Goal: Find specific page/section: Find specific page/section

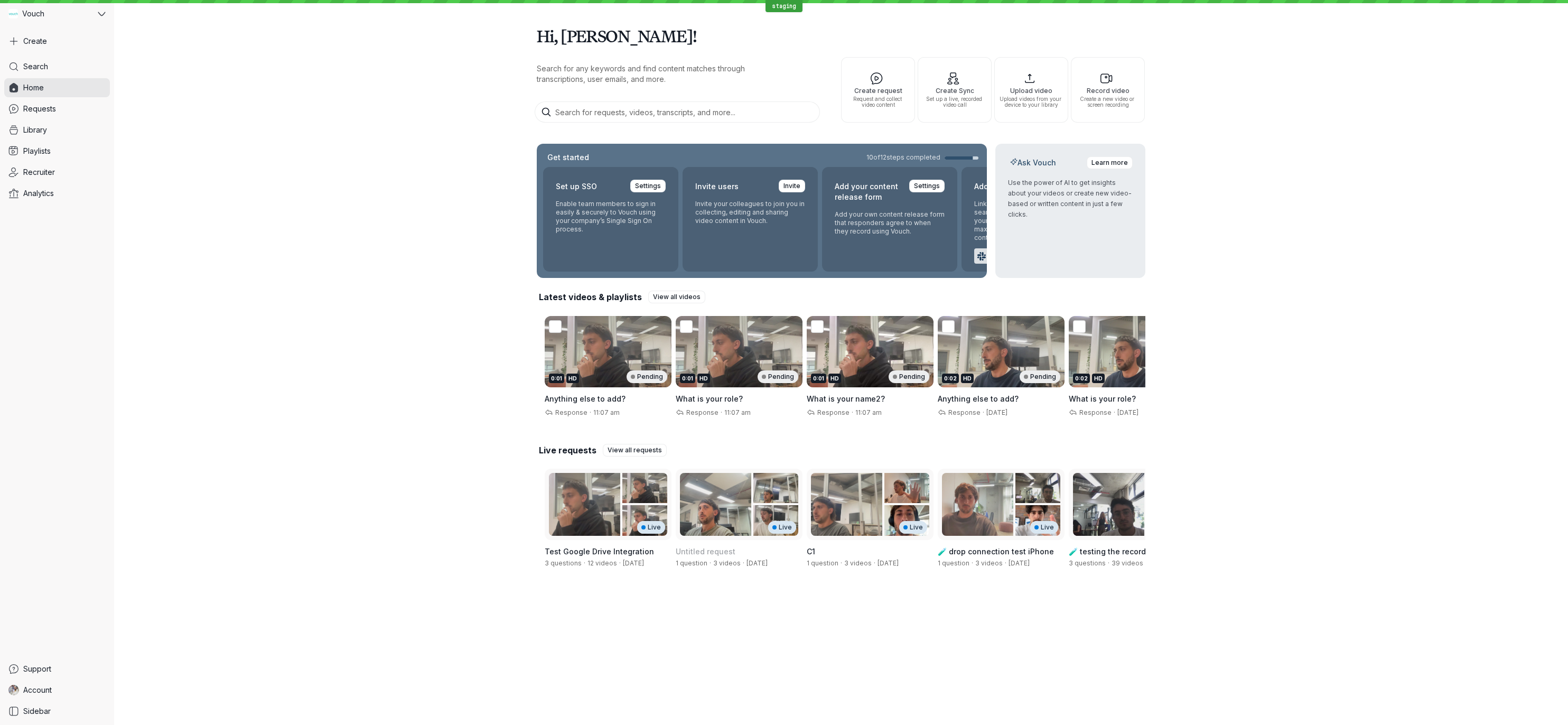
click at [1340, 185] on div "Hi, [PERSON_NAME]! Search for any keywords and find content matches through tra…" at bounding box center [841, 297] width 1454 height 594
click at [436, 193] on div "Hi, [PERSON_NAME]! Search for any keywords and find content matches through tra…" at bounding box center [841, 297] width 1454 height 594
click at [593, 367] on div "0:01 HD Pending" at bounding box center [608, 351] width 127 height 71
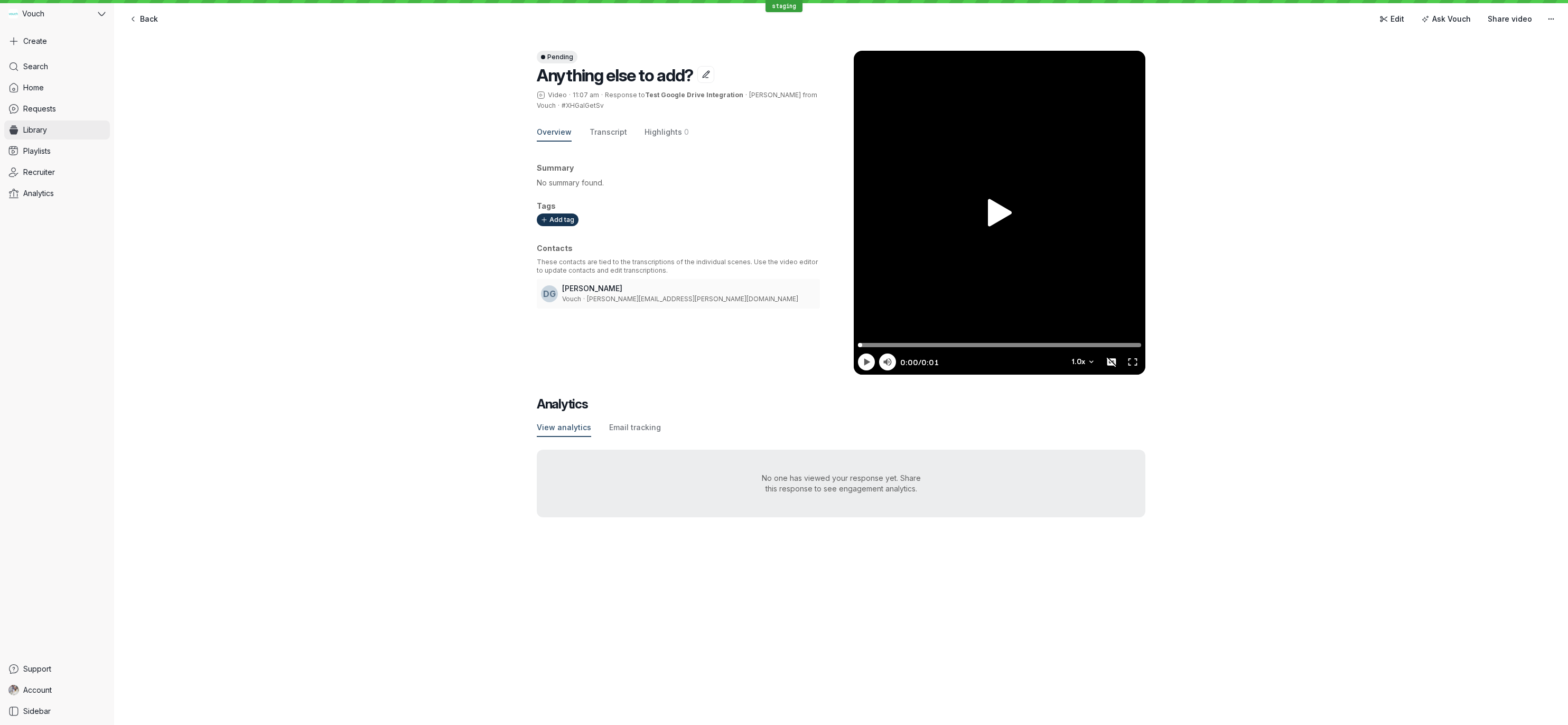
click at [57, 138] on link "Library" at bounding box center [57, 130] width 105 height 19
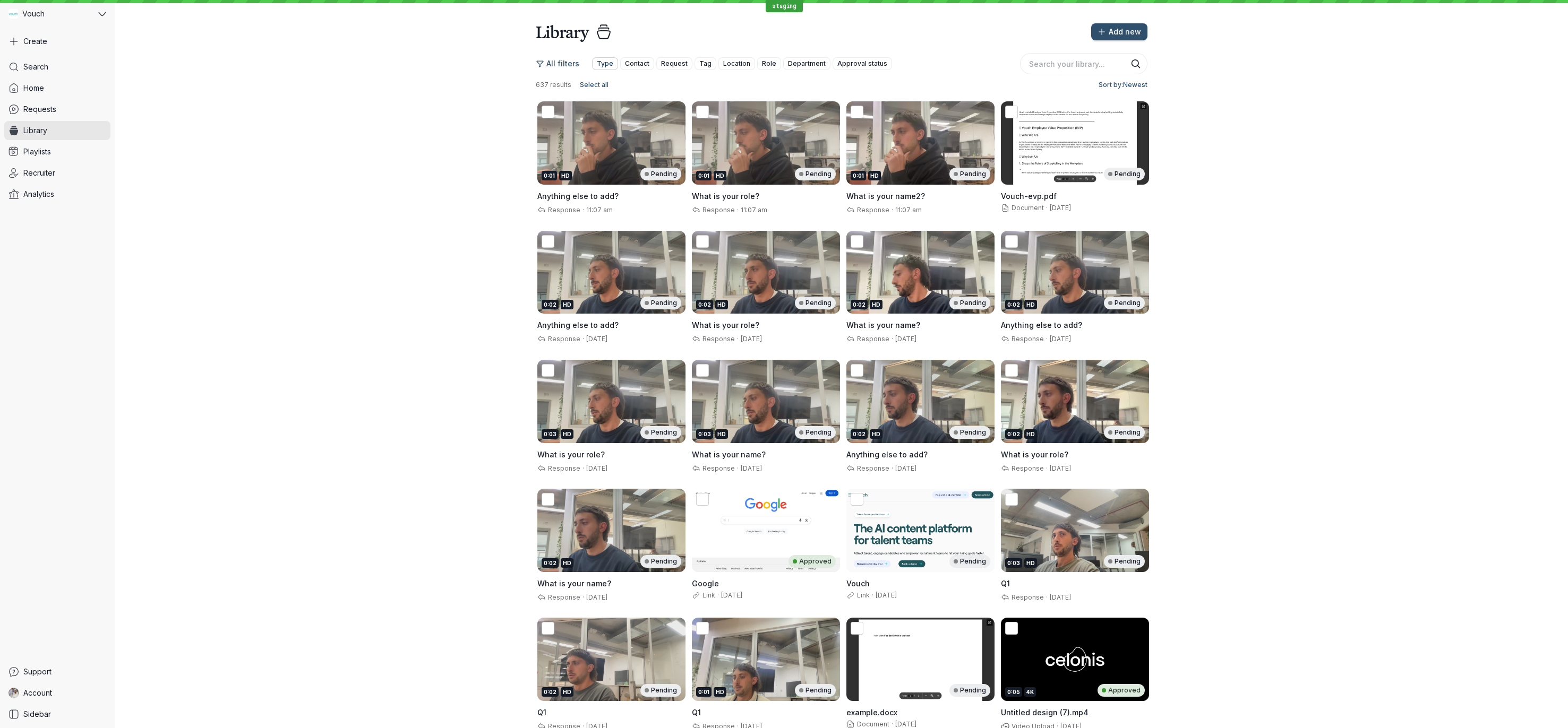
click at [612, 61] on button "Type" at bounding box center [605, 64] width 26 height 13
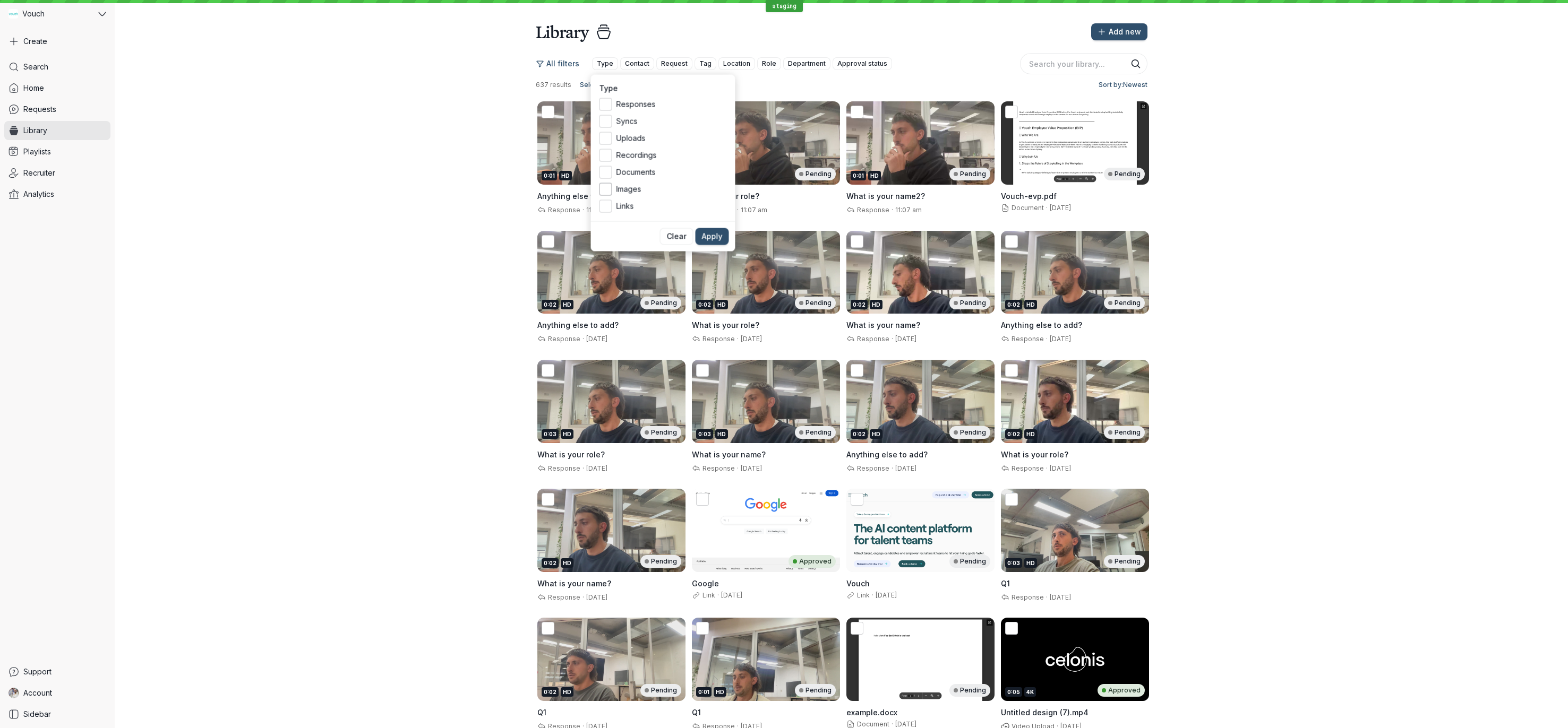
click at [625, 189] on span "Images" at bounding box center [672, 189] width 111 height 11
click at [0, 0] on input "Images" at bounding box center [0, 0] width 0 height 0
click at [721, 240] on span "Apply" at bounding box center [711, 237] width 21 height 11
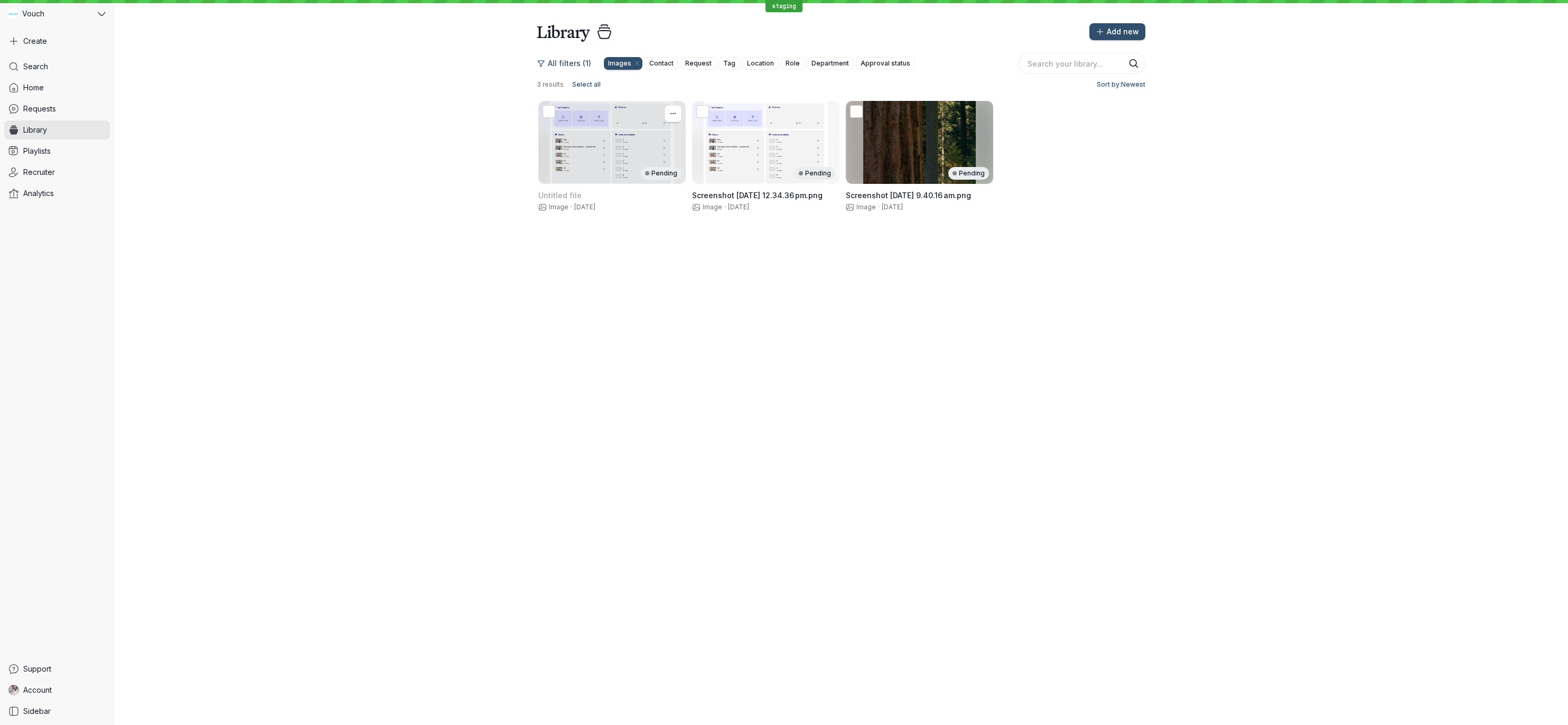
click at [550, 164] on div "Pending" at bounding box center [612, 142] width 147 height 83
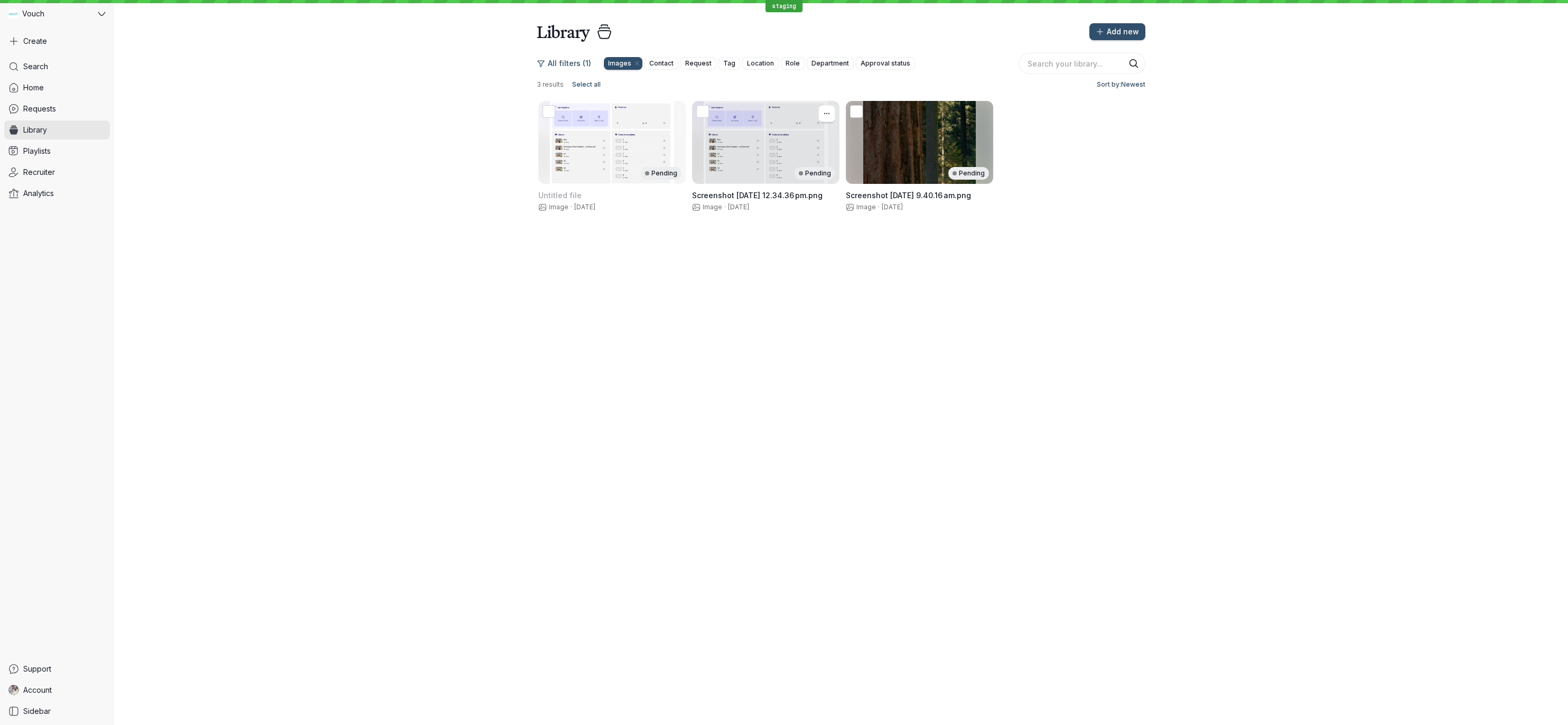
click at [729, 144] on div "Pending" at bounding box center [765, 142] width 147 height 83
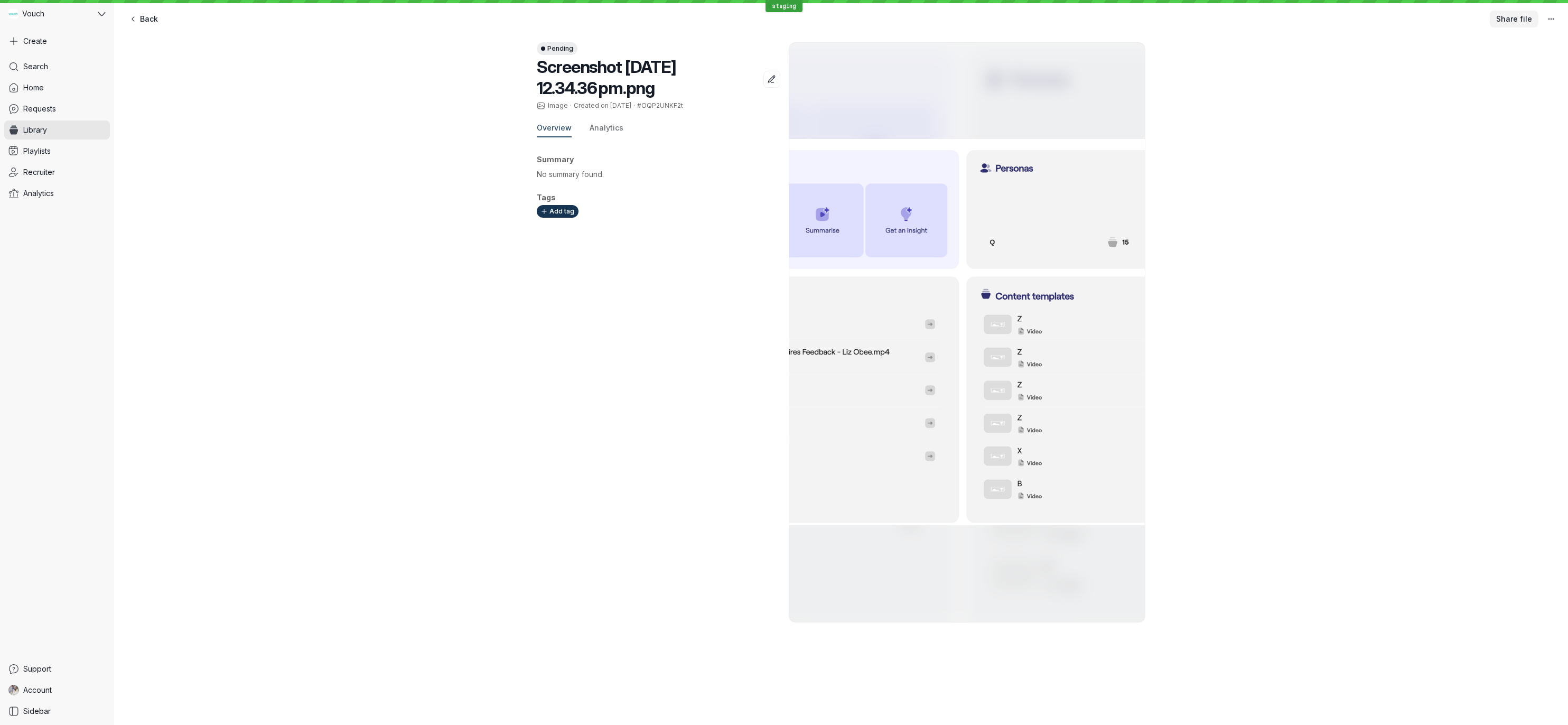
click at [1505, 18] on span "Share file" at bounding box center [1514, 19] width 36 height 11
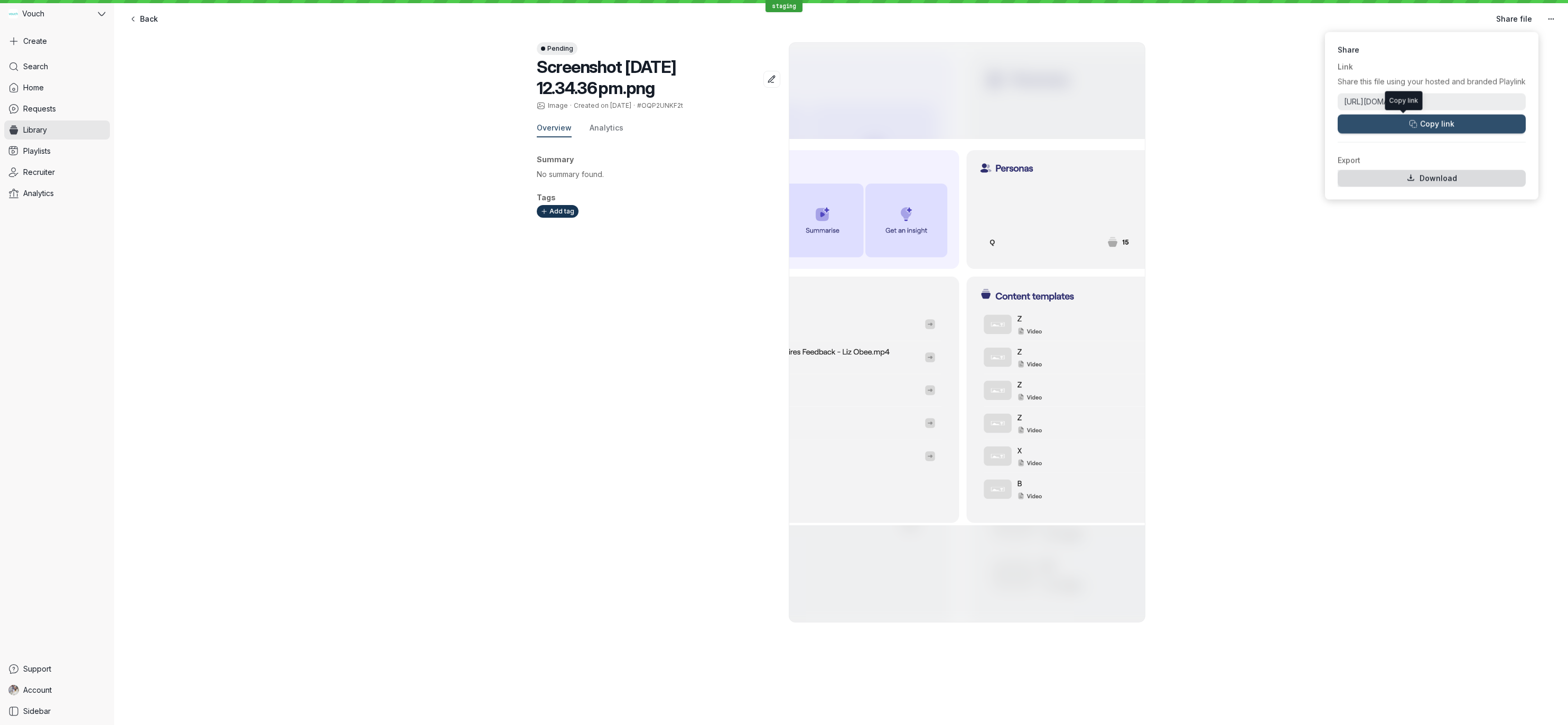
click at [1372, 265] on div "Pending Screenshot [DATE] 12.34.36 pm.png Image · Created on [DATE] · #OQP2UNKF…" at bounding box center [841, 332] width 1454 height 606
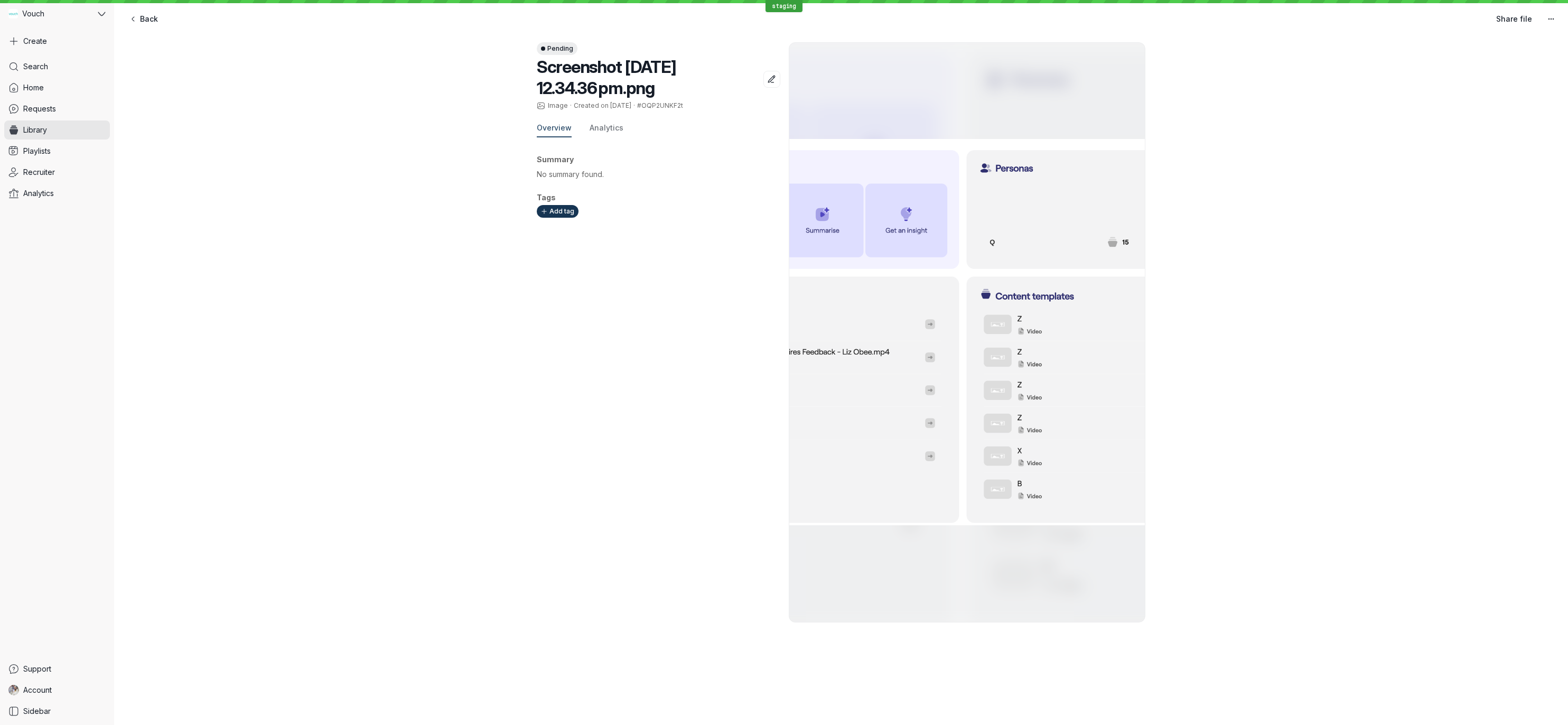
click at [1048, 218] on img at bounding box center [968, 332] width 579 height 579
click at [1285, 222] on div "Pending Screenshot [DATE] 12.34.36 pm.png Image · Created on [DATE] · #OQP2UNKF…" at bounding box center [841, 332] width 1454 height 606
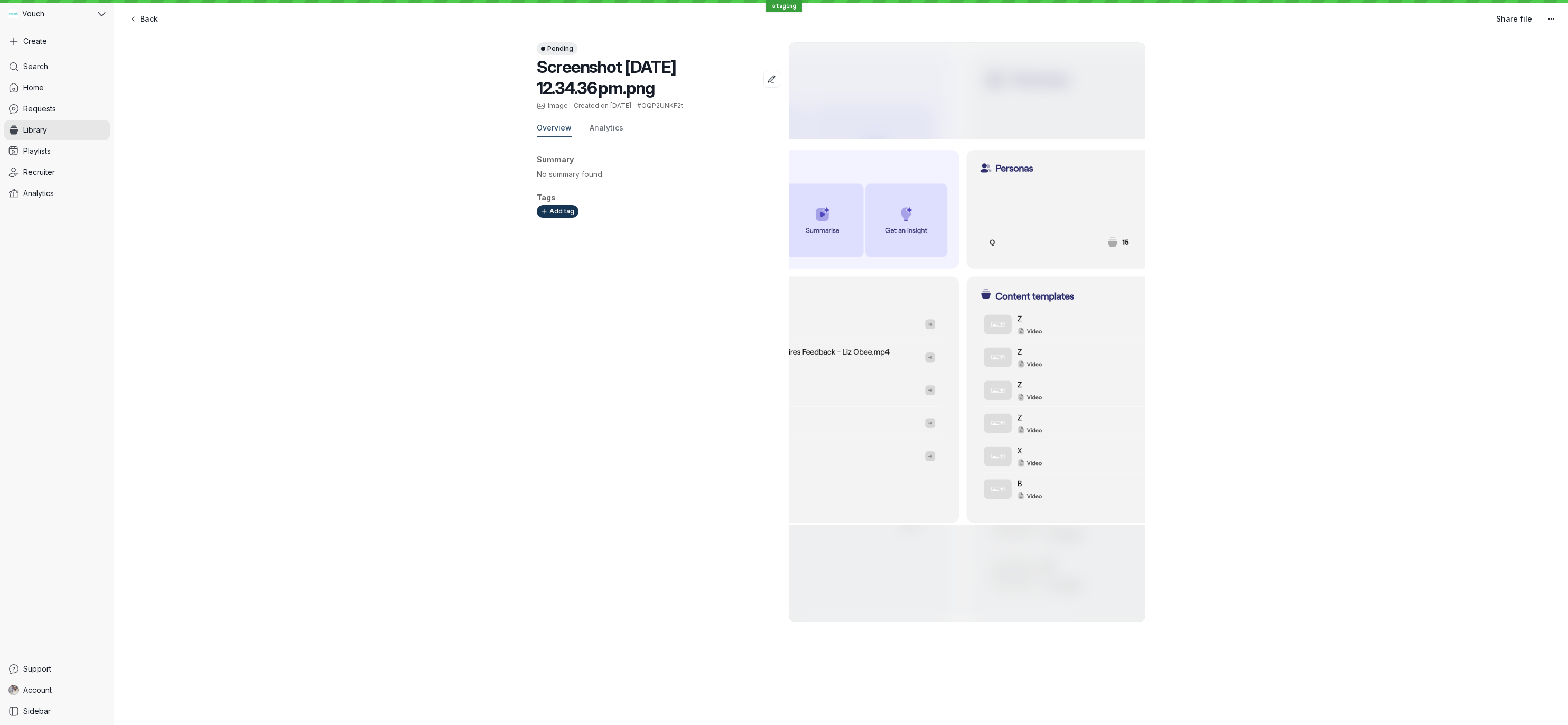
click at [687, 279] on div "Summary No summary found. Tags Add tag" at bounding box center [658, 384] width 244 height 476
